Goal: Task Accomplishment & Management: Manage account settings

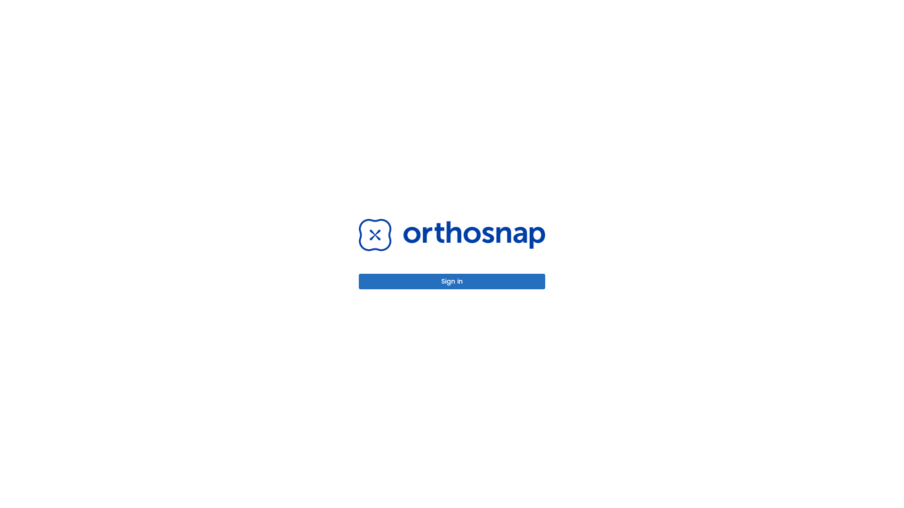
click at [452, 281] on button "Sign in" at bounding box center [452, 282] width 186 height 16
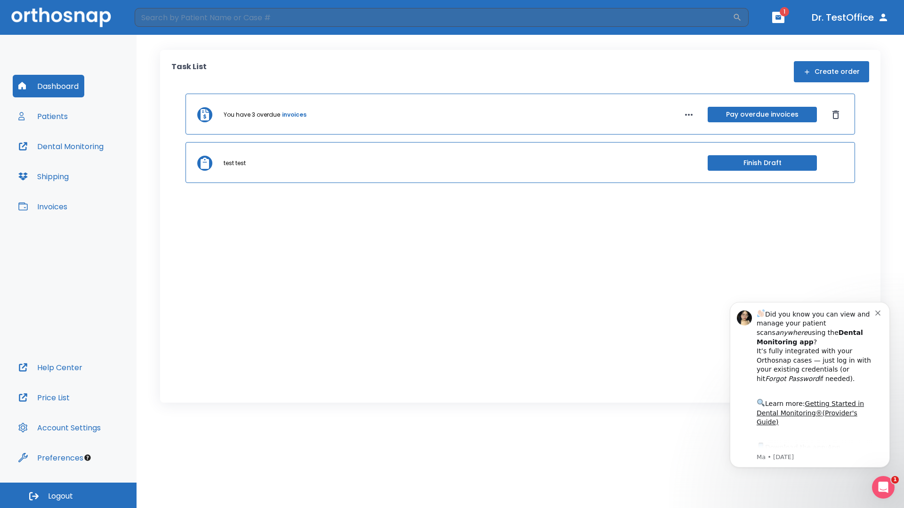
click at [68, 496] on span "Logout" at bounding box center [60, 496] width 25 height 10
